Goal: Use online tool/utility: Use online tool/utility

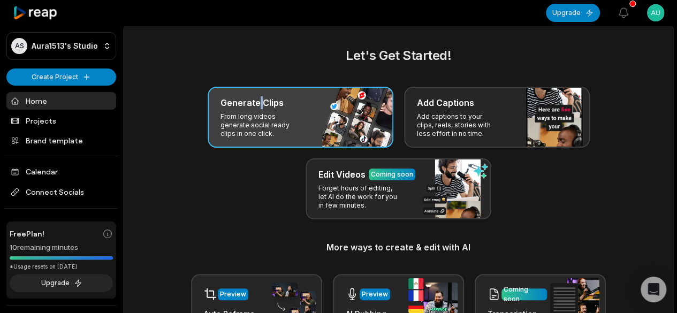
click at [259, 108] on h3 "Generate Clips" at bounding box center [252, 102] width 63 height 13
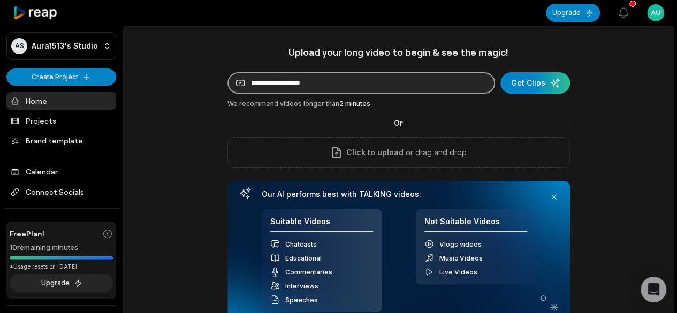
click at [331, 84] on input at bounding box center [362, 82] width 268 height 21
paste input "**********"
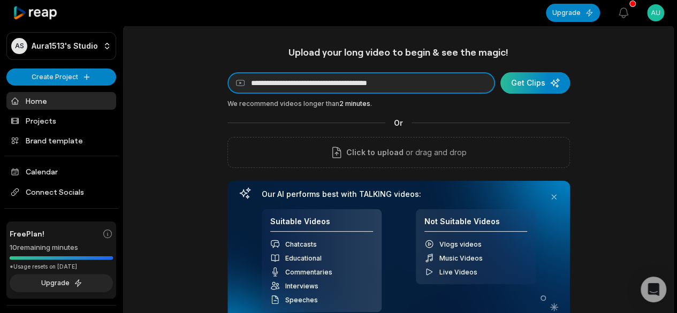
type input "**********"
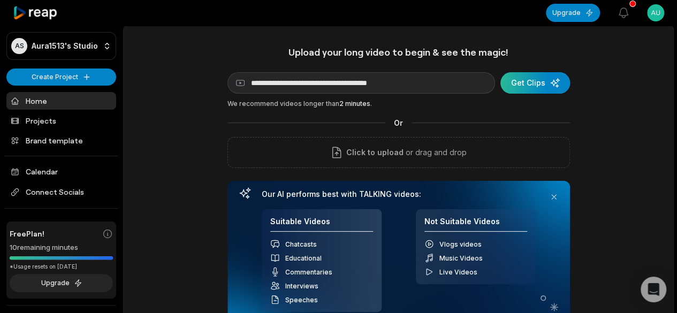
click at [534, 85] on div "submit" at bounding box center [536, 82] width 70 height 21
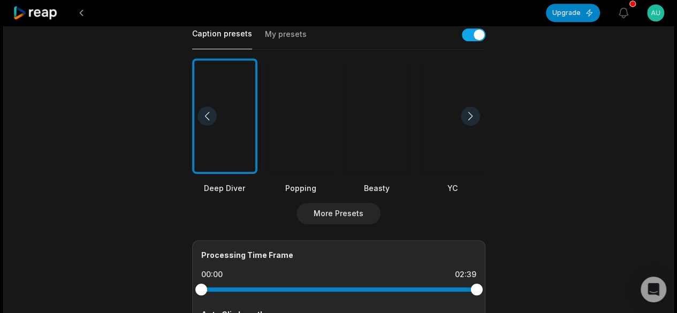
scroll to position [268, 0]
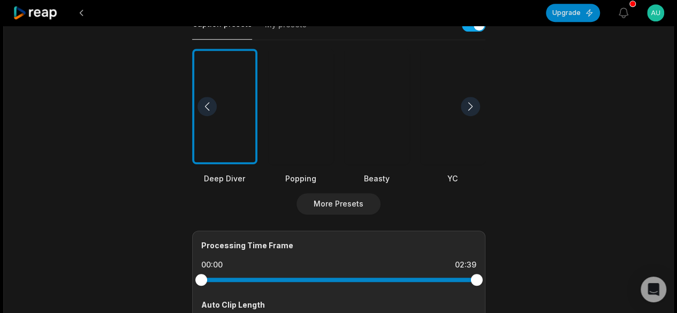
click at [370, 117] on div at bounding box center [376, 107] width 65 height 116
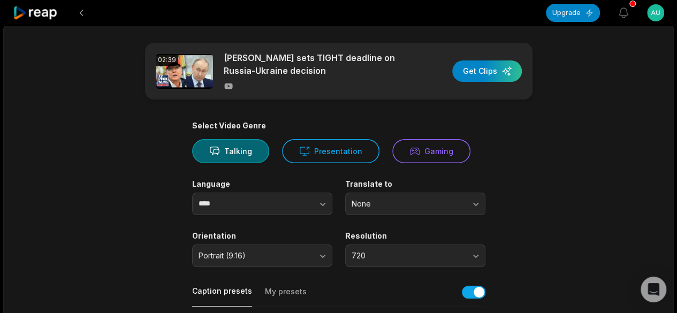
scroll to position [0, 0]
click at [493, 77] on div "button" at bounding box center [487, 71] width 70 height 21
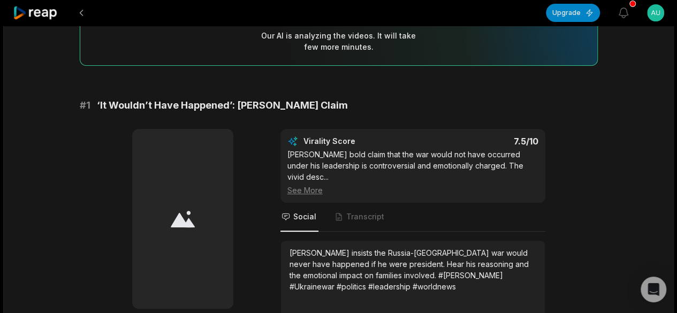
scroll to position [161, 0]
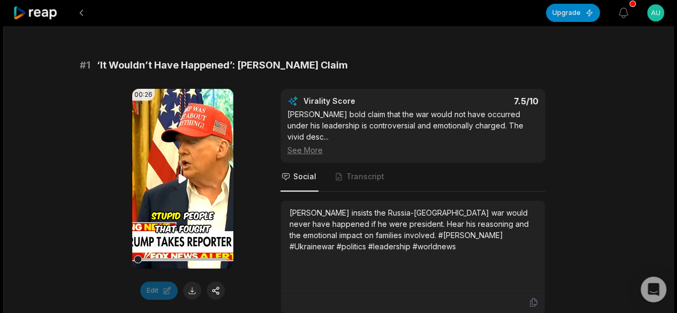
click at [165, 221] on video "Your browser does not support mp4 format." at bounding box center [182, 179] width 101 height 180
click at [172, 189] on video "Your browser does not support mp4 format." at bounding box center [182, 179] width 101 height 180
